Goal: Transaction & Acquisition: Purchase product/service

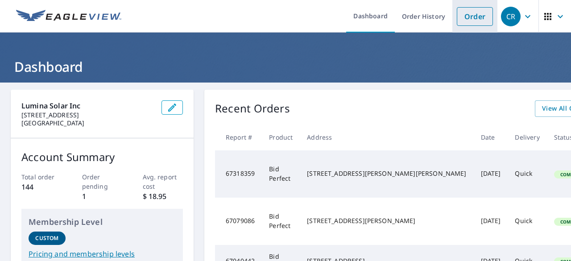
click at [470, 14] on link "Order" at bounding box center [475, 16] width 36 height 19
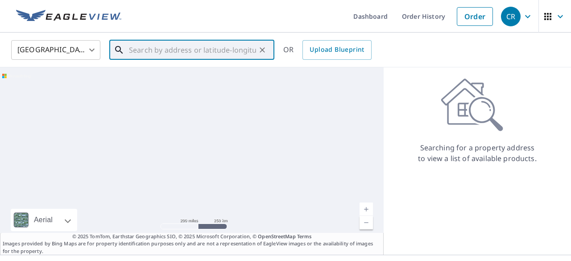
click at [145, 54] on input "text" at bounding box center [192, 49] width 127 height 25
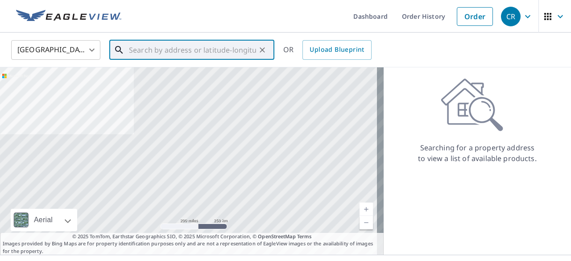
paste input "[STREET_ADDRESS][PERSON_NAME]"
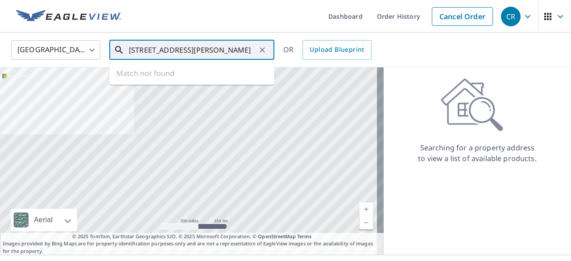
scroll to position [0, 17]
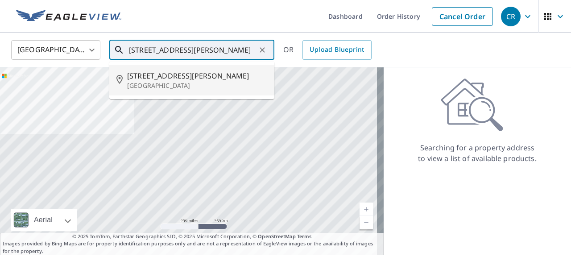
click at [153, 78] on span "[STREET_ADDRESS][PERSON_NAME]" at bounding box center [197, 75] width 140 height 11
type input "[STREET_ADDRESS]"
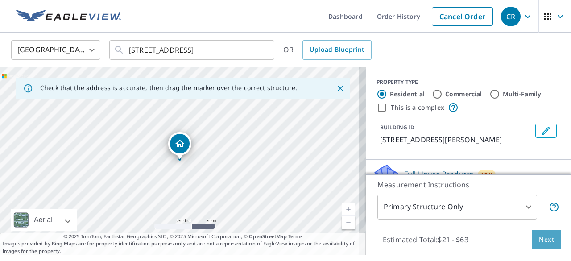
click at [542, 239] on span "Next" at bounding box center [546, 239] width 15 height 11
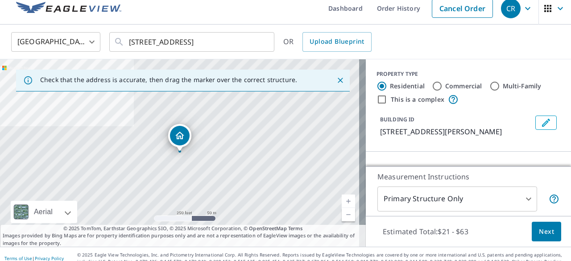
scroll to position [16, 0]
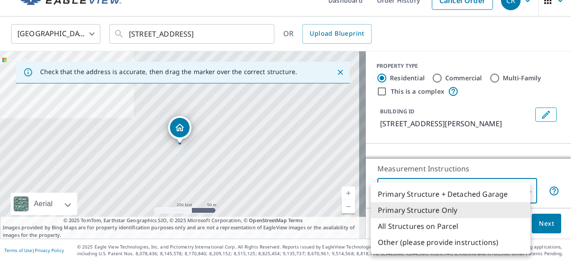
click at [516, 191] on body "CR CR Dashboard Order History Cancel Order CR [GEOGRAPHIC_DATA] US ​ [STREET_AD…" at bounding box center [285, 130] width 571 height 261
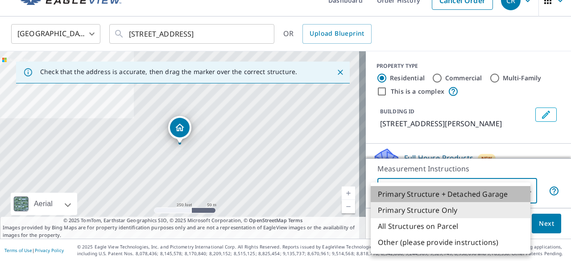
click at [516, 191] on li "Primary Structure + Detached Garage" at bounding box center [451, 194] width 160 height 16
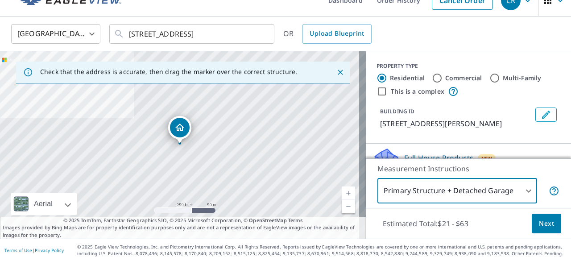
click at [504, 191] on body "CR CR Dashboard Order History Cancel Order CR [GEOGRAPHIC_DATA] US ​ [STREET_AD…" at bounding box center [285, 130] width 571 height 261
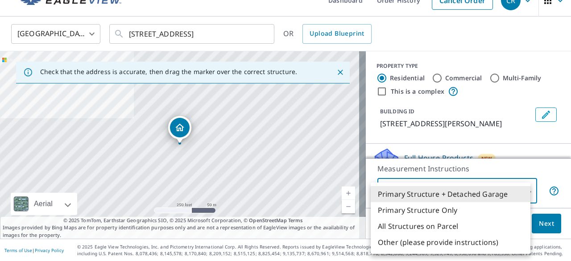
click at [426, 211] on li "Primary Structure Only" at bounding box center [451, 210] width 160 height 16
type input "2"
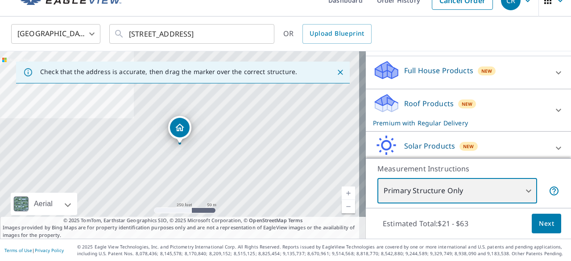
scroll to position [89, 0]
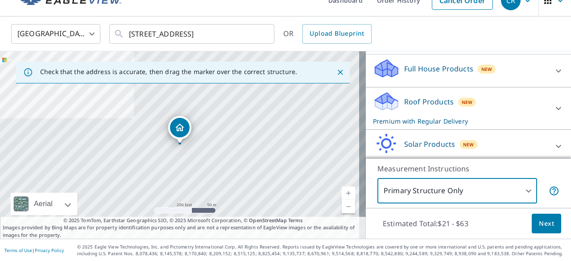
click at [553, 114] on icon at bounding box center [558, 108] width 11 height 11
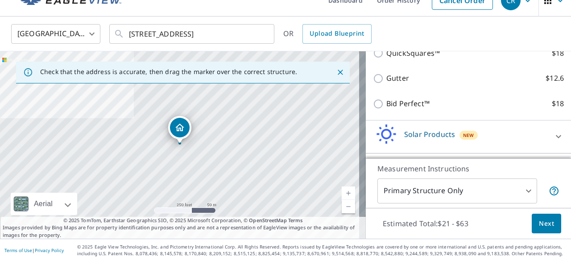
scroll to position [223, 0]
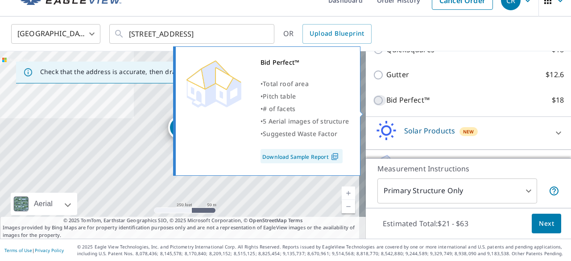
click at [373, 106] on input "Bid Perfect™ $18" at bounding box center [379, 100] width 13 height 11
checkbox input "true"
checkbox input "false"
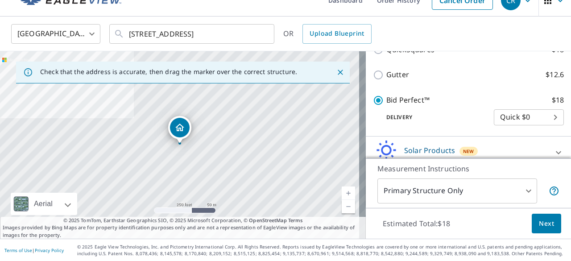
click at [539, 223] on span "Next" at bounding box center [546, 223] width 15 height 11
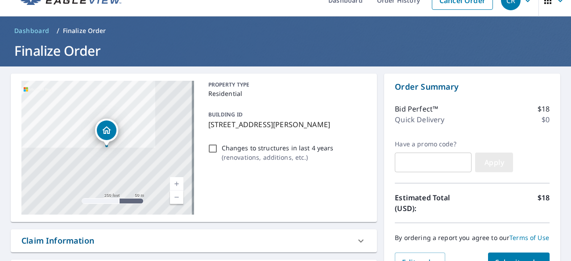
click at [498, 162] on span "Apply" at bounding box center [494, 162] width 24 height 10
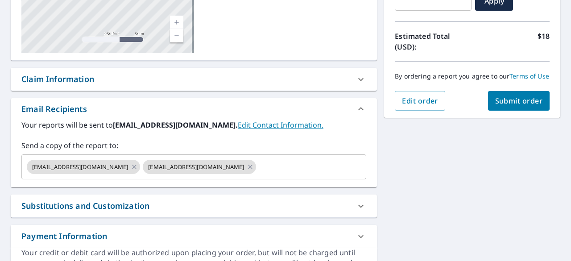
scroll to position [241, 0]
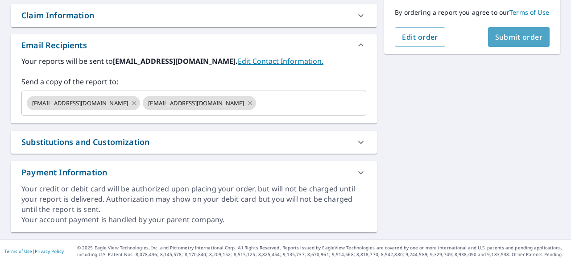
click at [505, 42] on span "Submit order" at bounding box center [519, 37] width 48 height 10
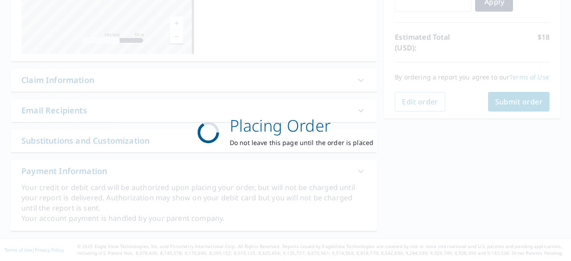
scroll to position [175, 0]
